Goal: Task Accomplishment & Management: Complete application form

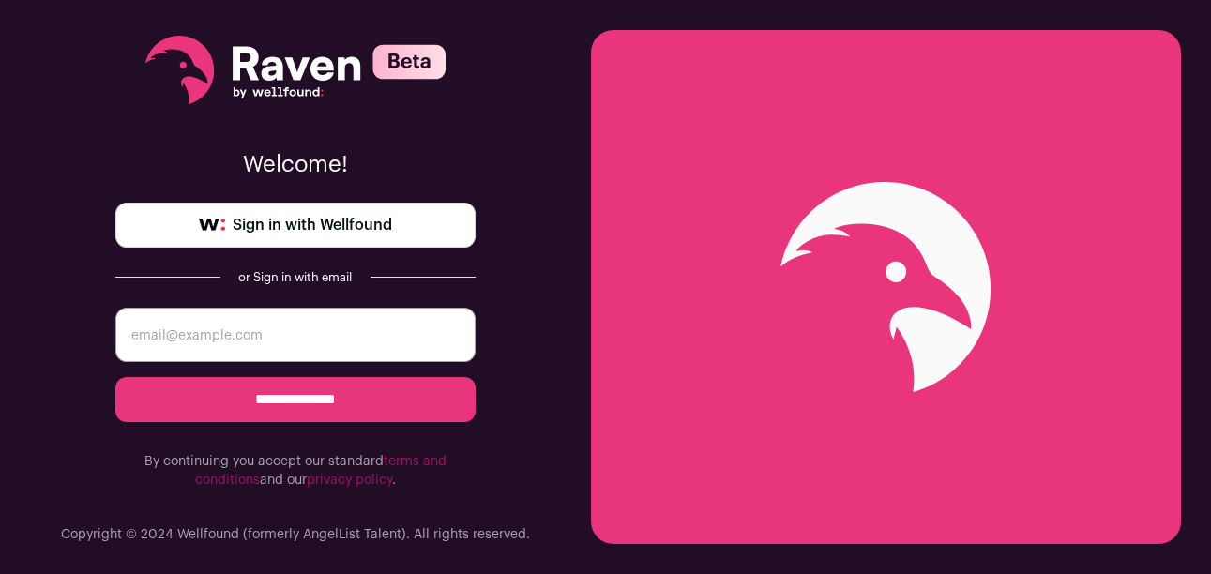
click at [412, 318] on input "email" at bounding box center [295, 335] width 360 height 54
type input "[EMAIL_ADDRESS][DOMAIN_NAME]"
click at [299, 403] on input "**********" at bounding box center [295, 399] width 360 height 45
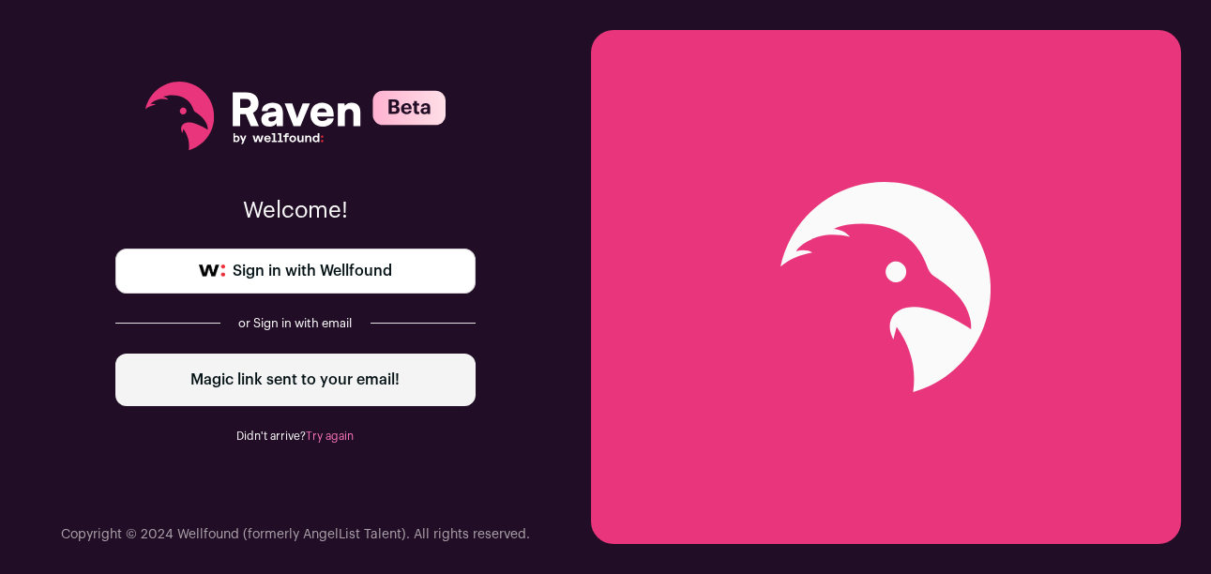
click at [307, 385] on div "Magic link sent to your email!" at bounding box center [295, 380] width 360 height 53
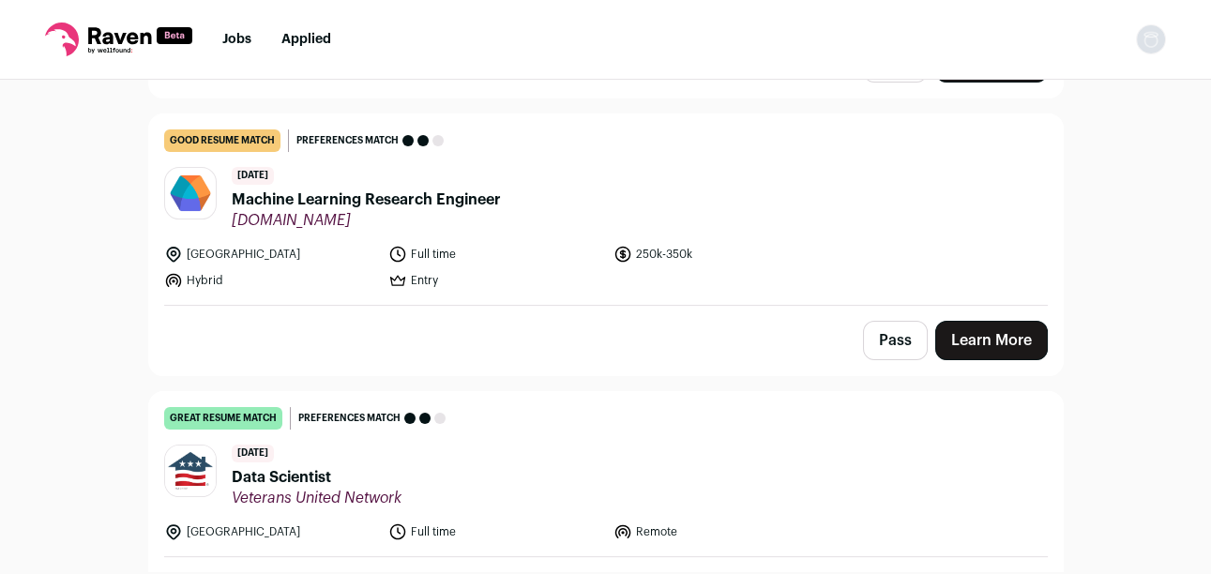
scroll to position [682, 0]
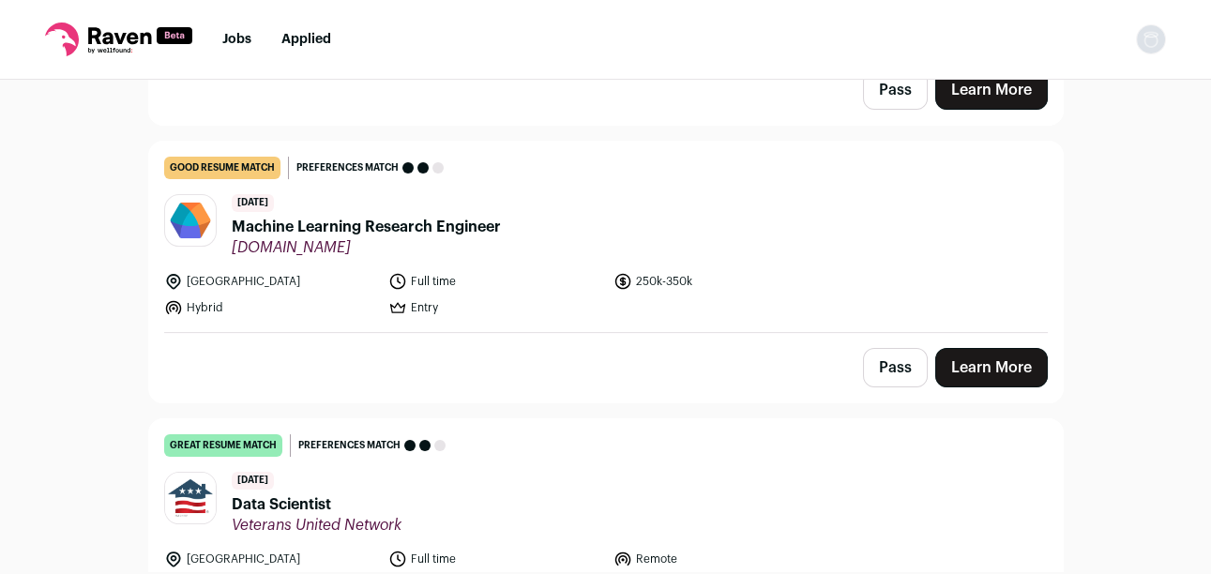
click at [439, 228] on span "Machine Learning Research Engineer" at bounding box center [366, 227] width 269 height 23
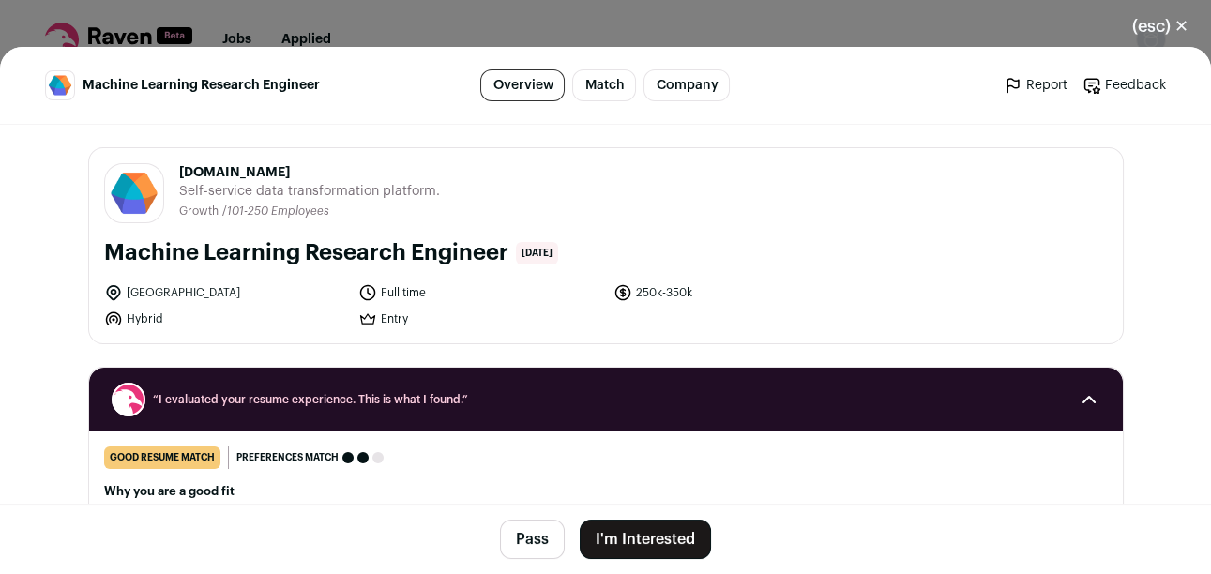
scroll to position [74, 0]
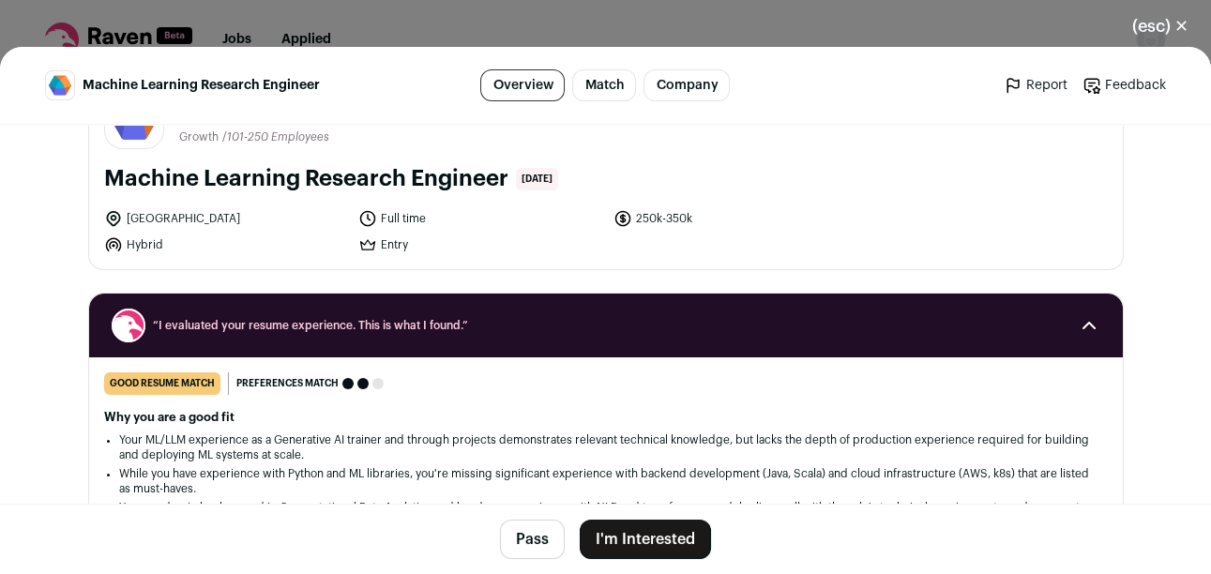
click at [616, 537] on button "I'm Interested" at bounding box center [645, 539] width 131 height 39
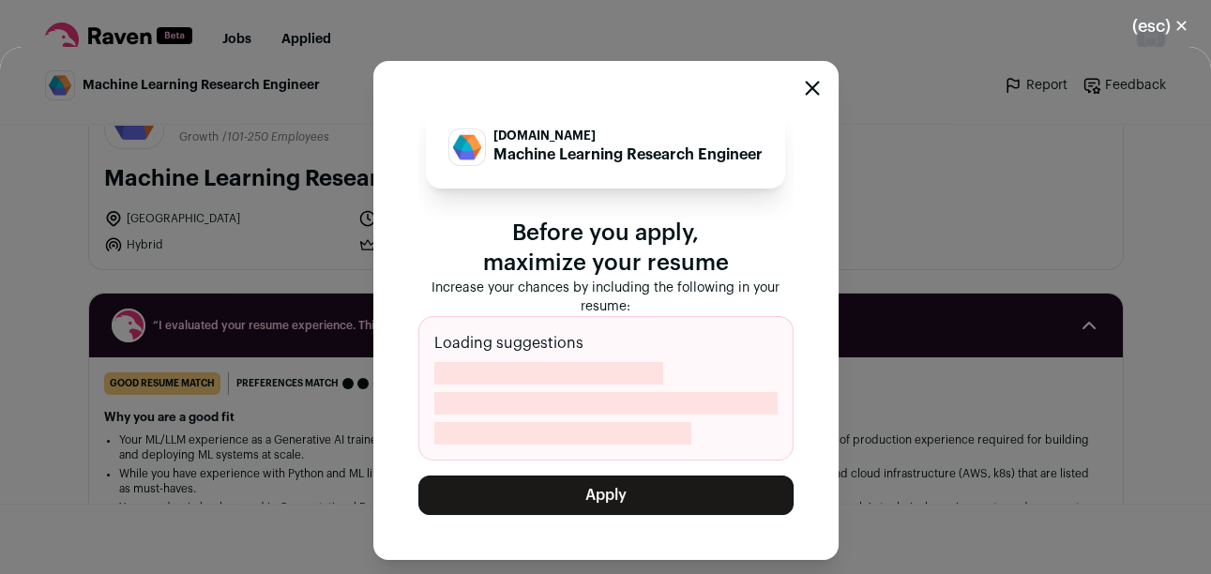
click at [670, 482] on button "Apply" at bounding box center [605, 495] width 375 height 39
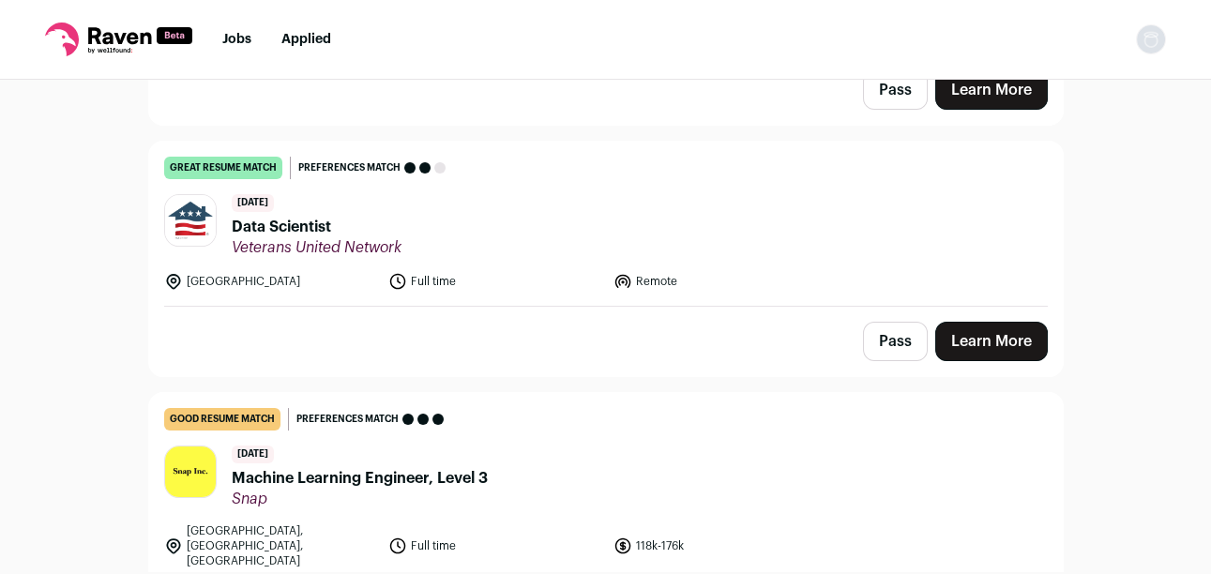
scroll to position [787, 0]
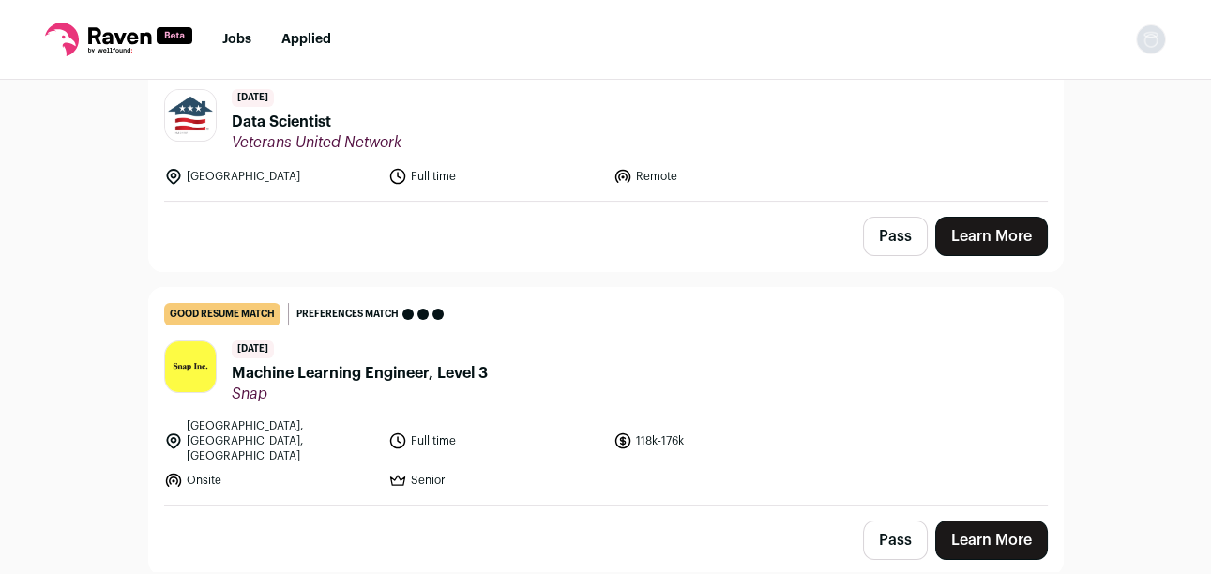
click at [341, 355] on div "7 days ago Machine Learning Engineer, Level 3 Snap" at bounding box center [360, 372] width 256 height 63
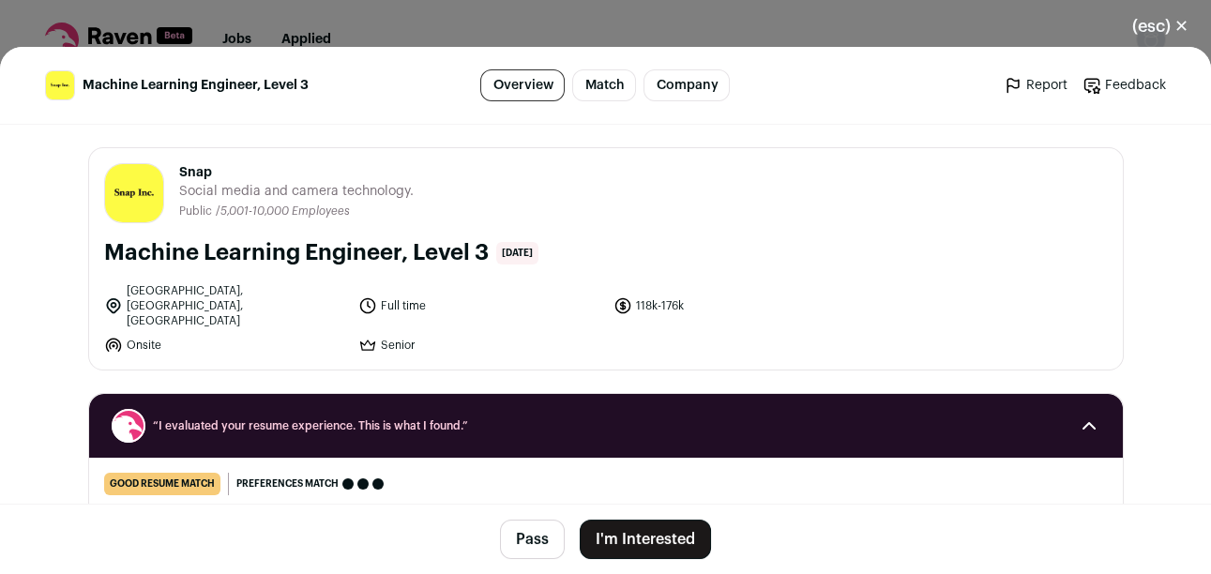
scroll to position [138, 0]
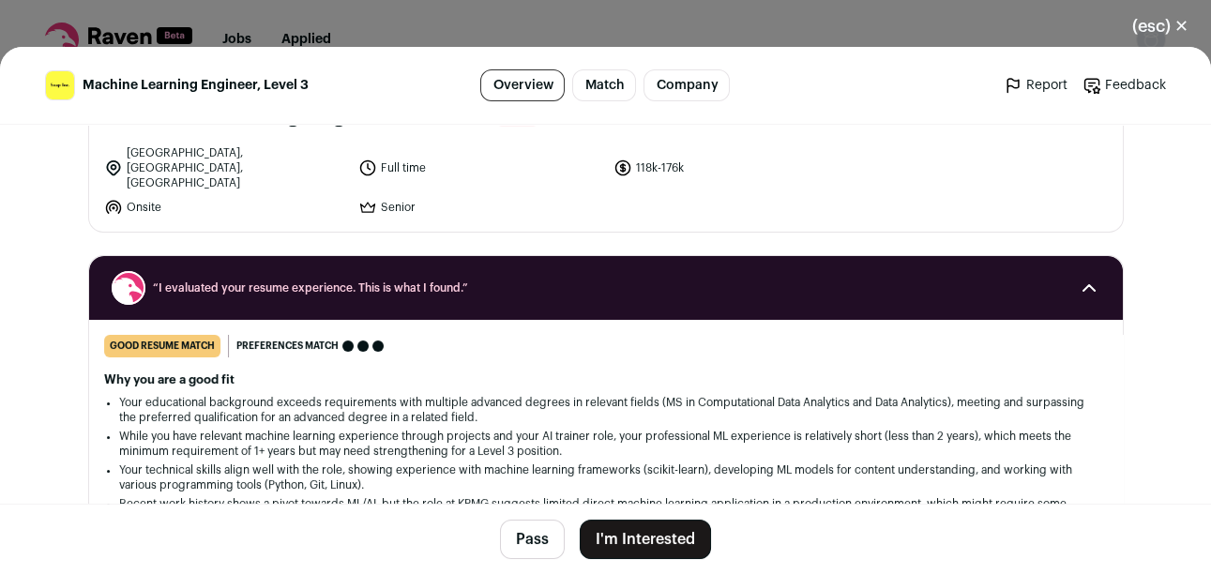
click at [647, 532] on button "I'm Interested" at bounding box center [645, 539] width 131 height 39
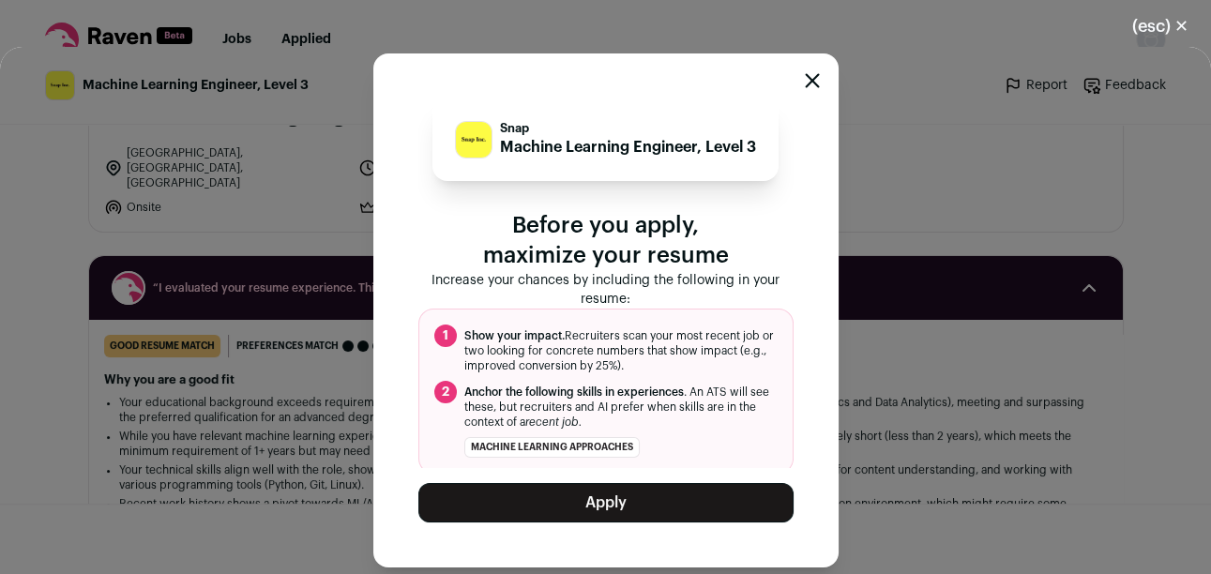
click at [605, 496] on button "Apply" at bounding box center [605, 502] width 375 height 39
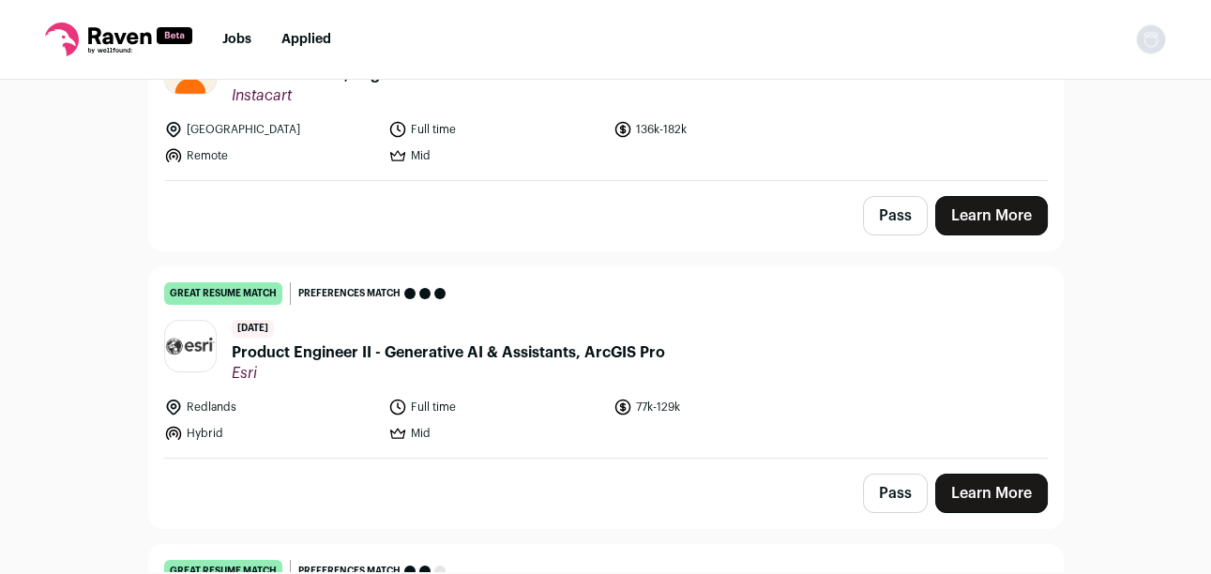
scroll to position [387, 0]
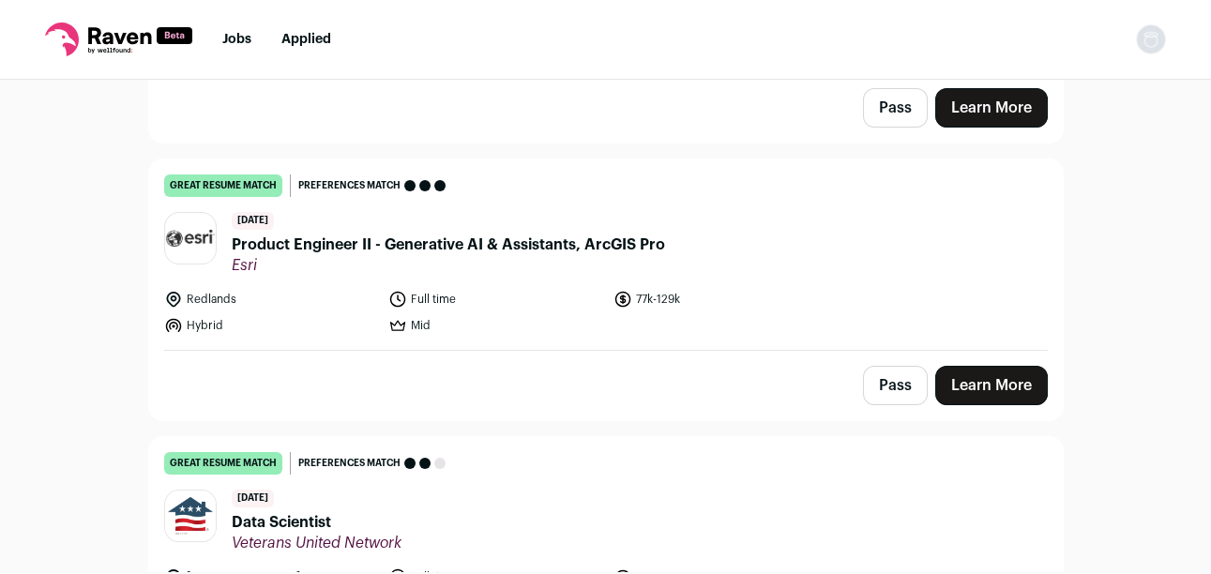
click at [339, 284] on link "great resume match You meet the must-have requirements, the nice-to-have requir…" at bounding box center [606, 255] width 914 height 190
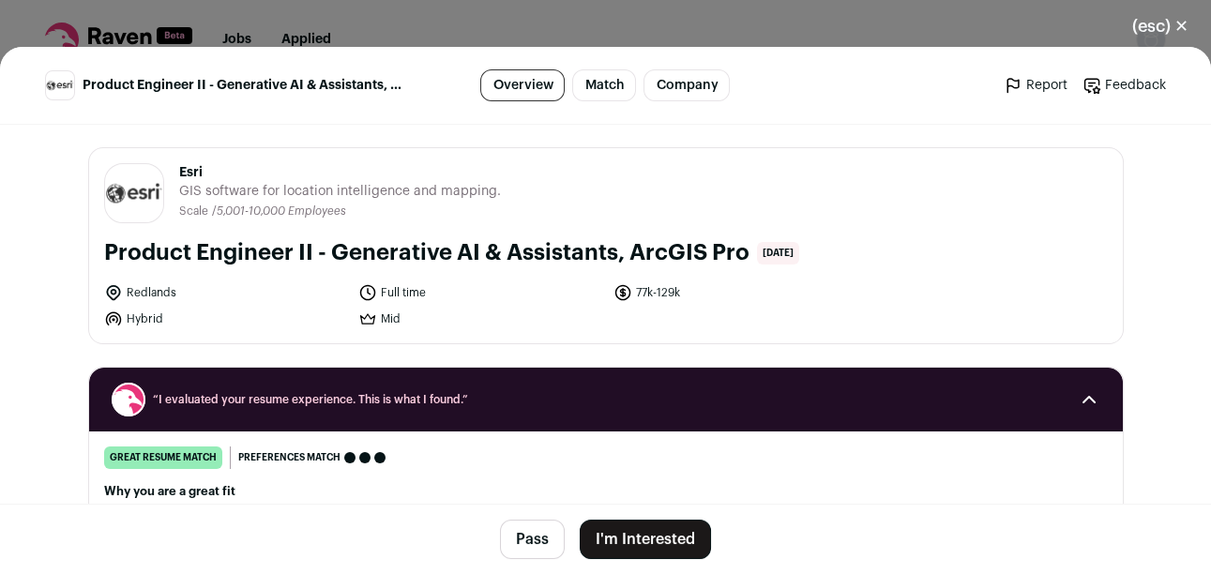
click at [626, 548] on button "I'm Interested" at bounding box center [645, 539] width 131 height 39
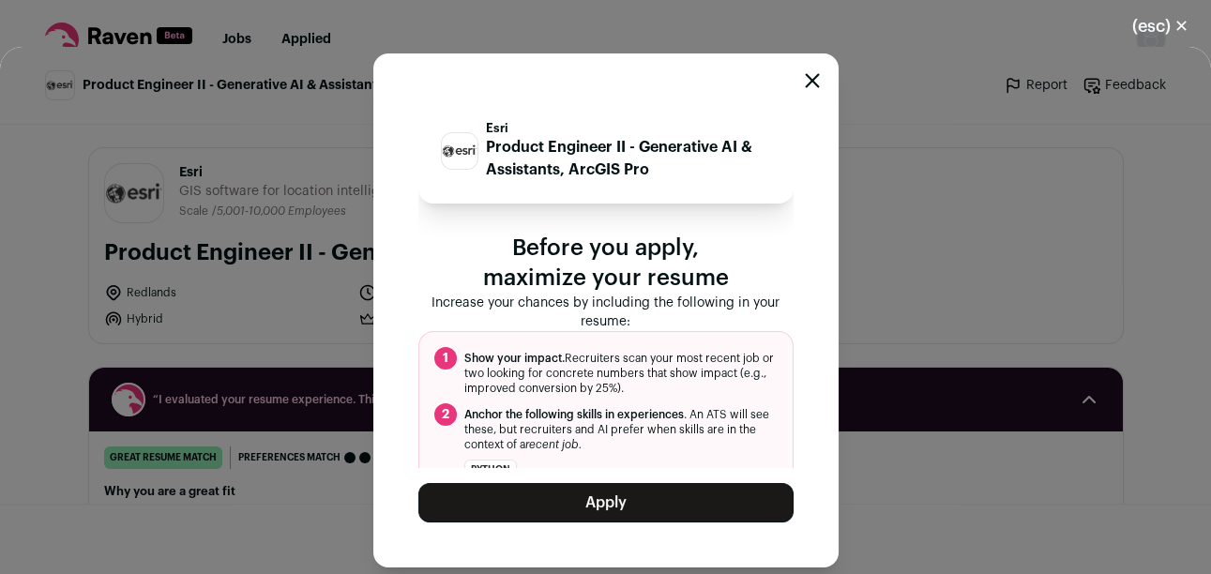
click at [571, 520] on button "Apply" at bounding box center [605, 502] width 375 height 39
